Goal: Book appointment/travel/reservation

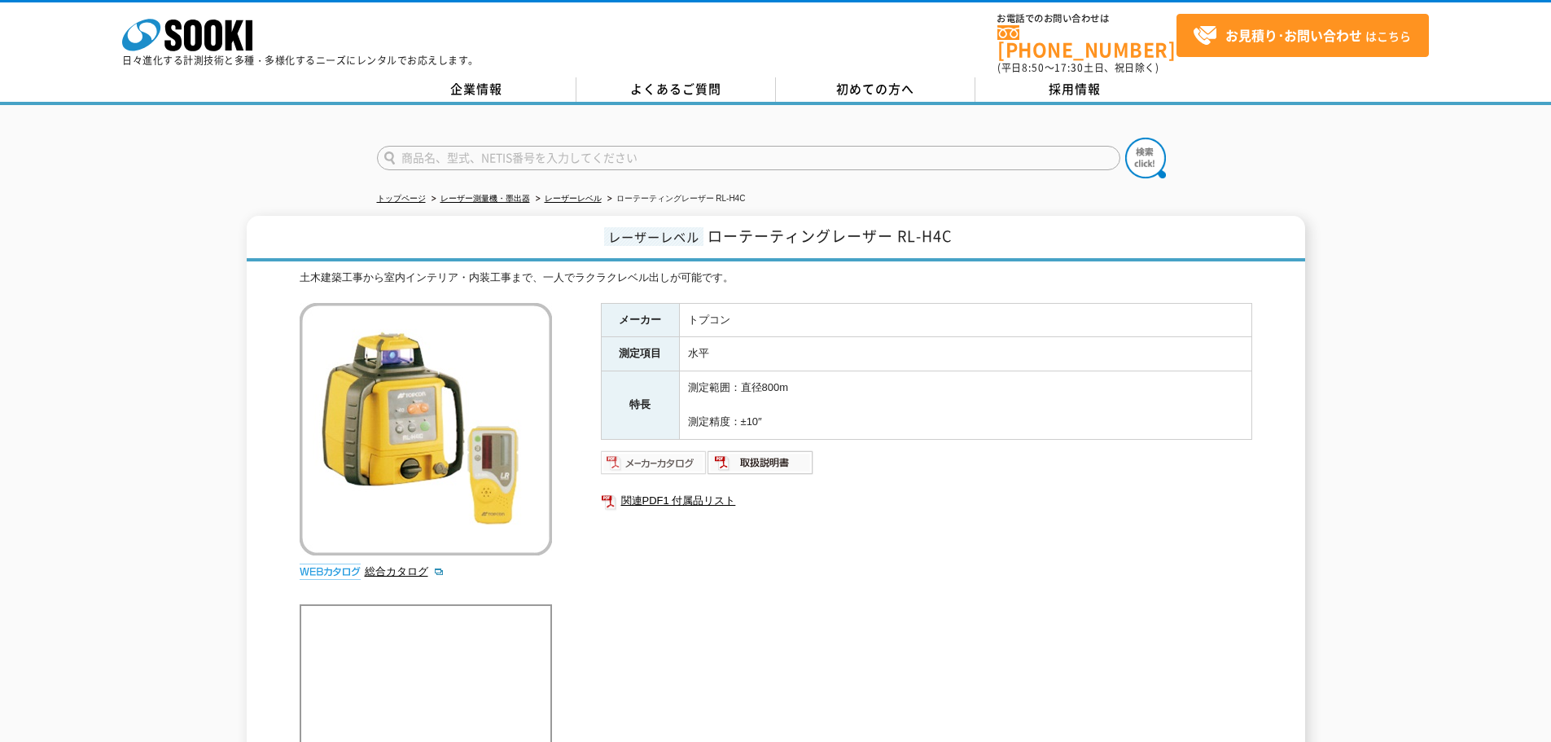
click at [682, 449] on img at bounding box center [654, 462] width 107 height 26
click at [677, 458] on img at bounding box center [654, 462] width 107 height 26
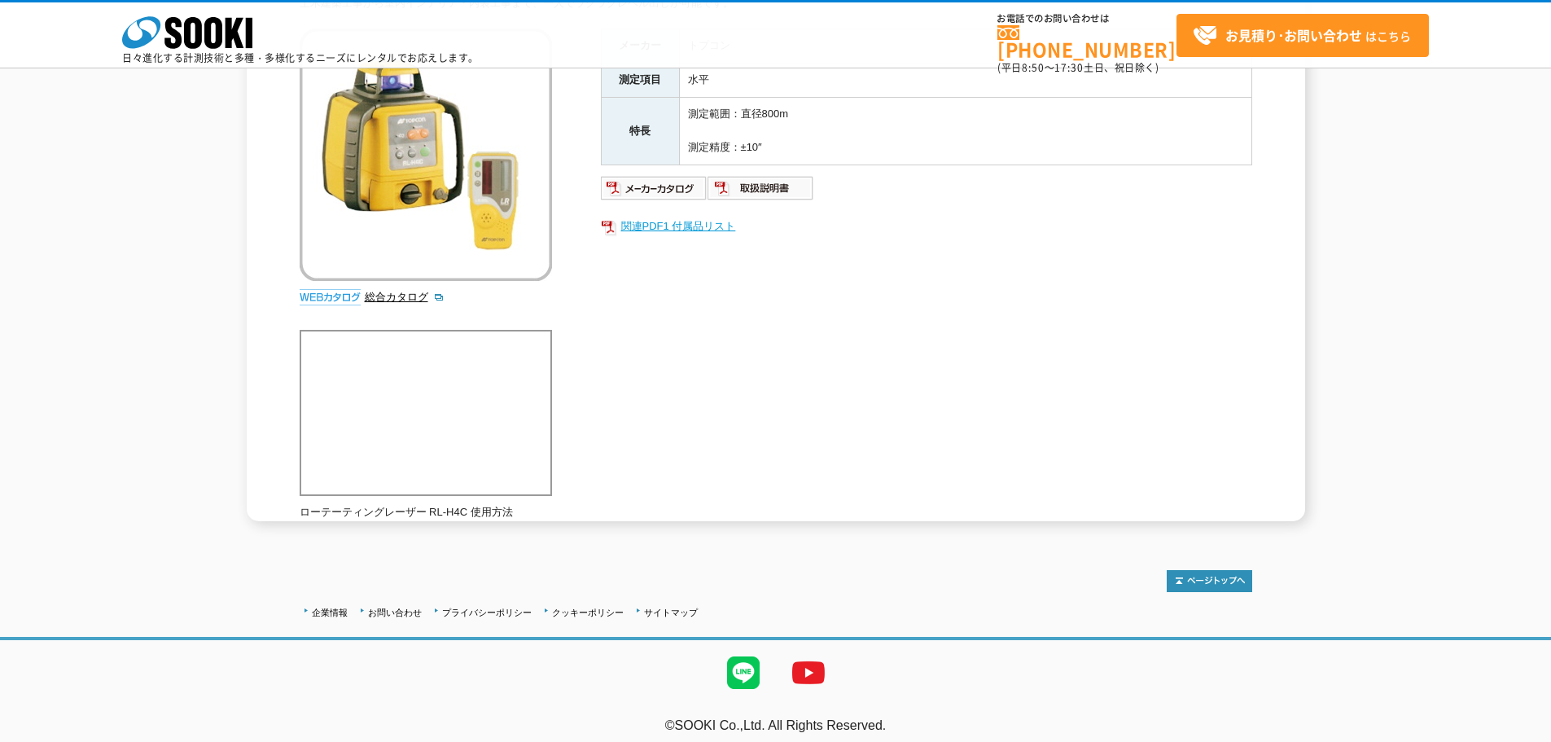
scroll to position [209, 0]
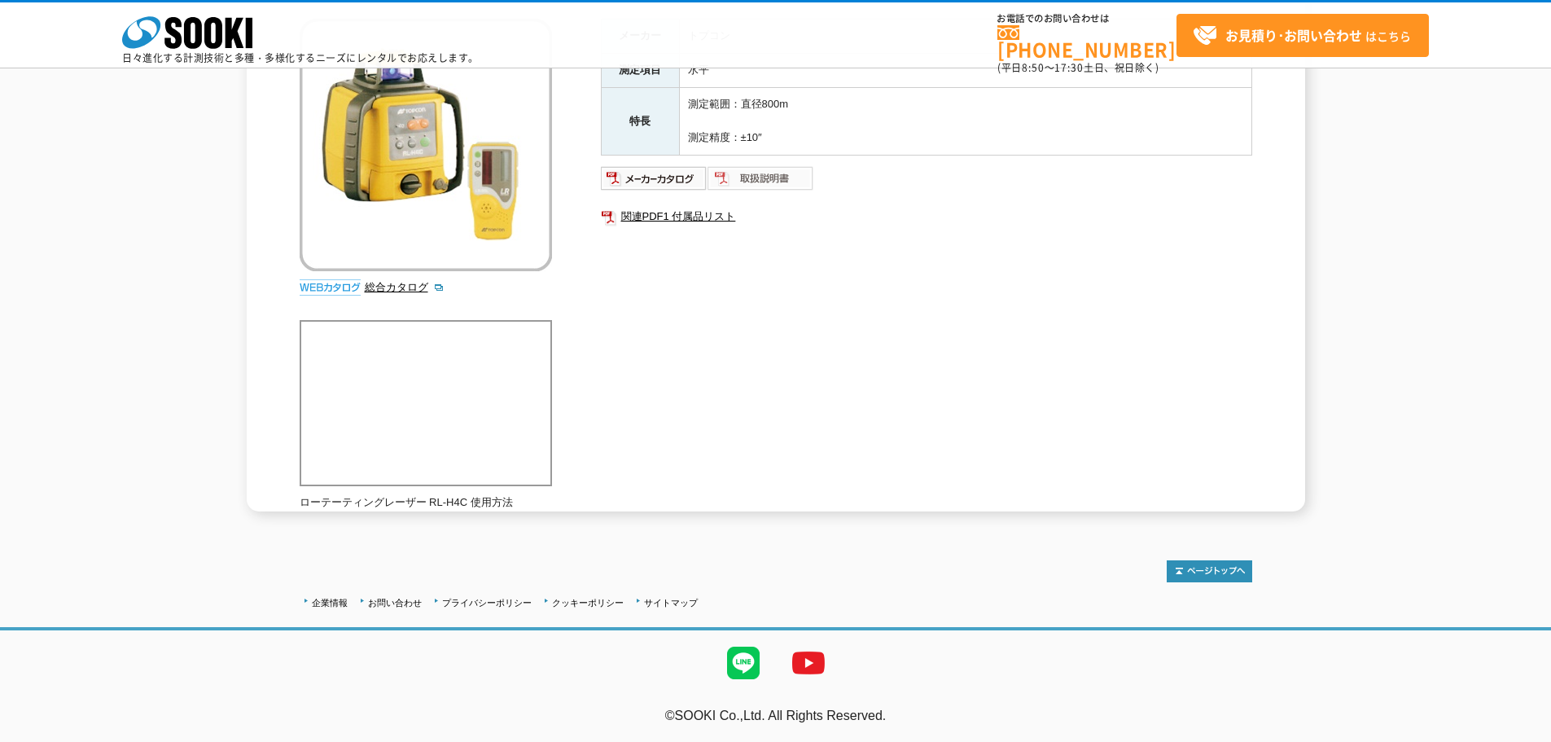
click at [732, 179] on img at bounding box center [761, 178] width 107 height 26
